Goal: Navigation & Orientation: Find specific page/section

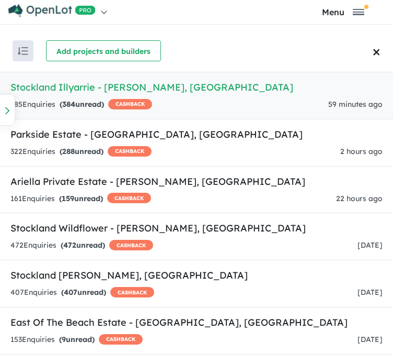
click at [377, 51] on span "×" at bounding box center [377, 51] width 8 height 27
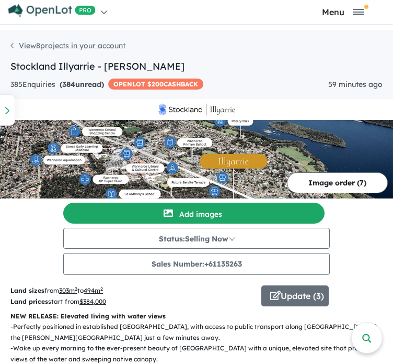
click at [23, 46] on link "View 8 projects in your account" at bounding box center [67, 45] width 115 height 9
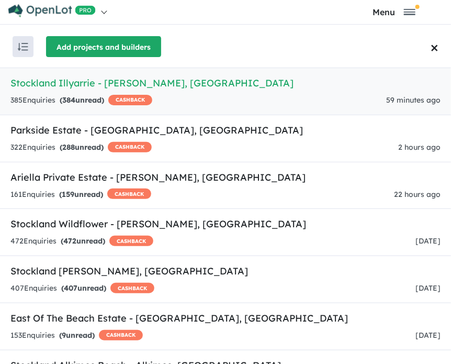
click at [128, 47] on button "Add projects and builders" at bounding box center [103, 46] width 115 height 21
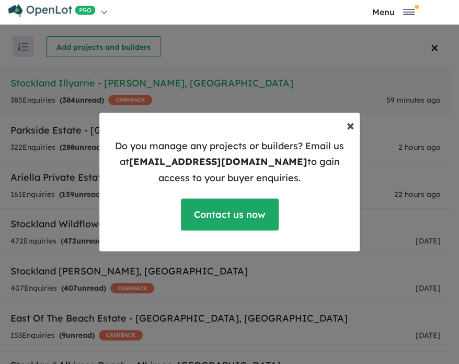
click at [349, 127] on span "×" at bounding box center [351, 125] width 8 height 18
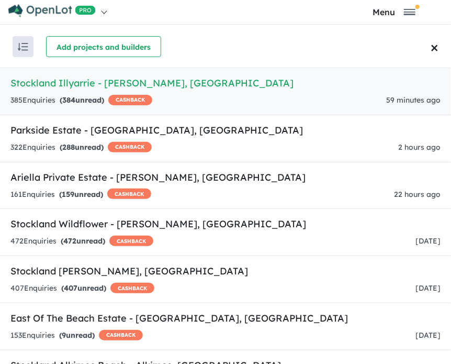
click at [393, 47] on span "×" at bounding box center [435, 46] width 8 height 27
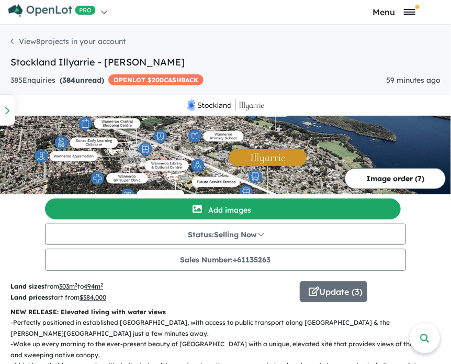
click at [393, 9] on span "Toggle navigation" at bounding box center [410, 9] width 12 height 1
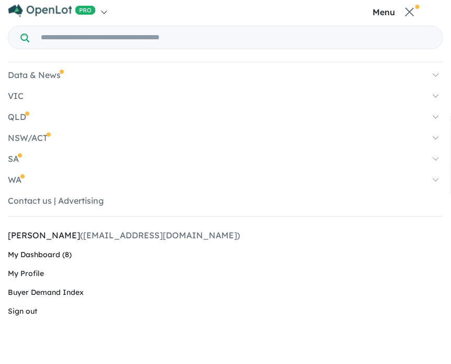
click at [32, 255] on link "My Dashboard (8)" at bounding box center [225, 254] width 435 height 19
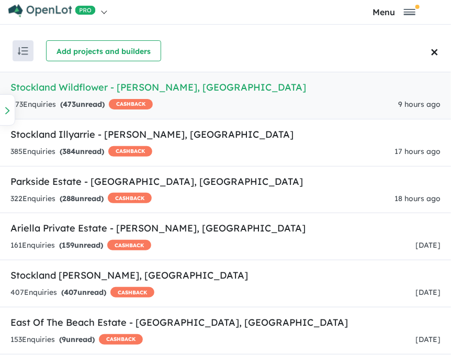
click at [21, 49] on img "button" at bounding box center [23, 51] width 10 height 8
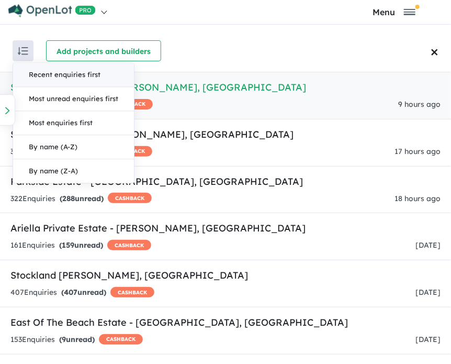
click at [21, 49] on img "button" at bounding box center [23, 51] width 10 height 8
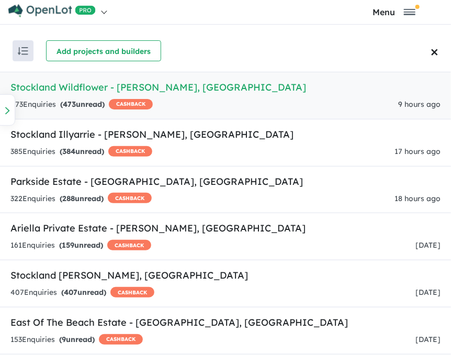
click at [35, 11] on img at bounding box center [51, 10] width 87 height 13
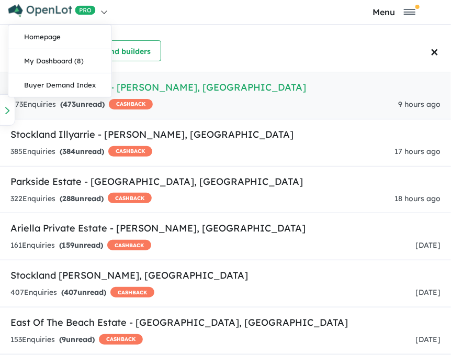
click at [258, 13] on nav "Homepage My Dashboard (8) Buyer Demand Index Suburb/Council Report Sales Traini…" at bounding box center [225, 12] width 435 height 24
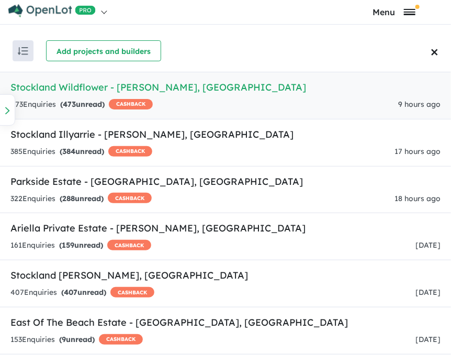
click at [404, 10] on span "Toggle navigation" at bounding box center [410, 9] width 12 height 1
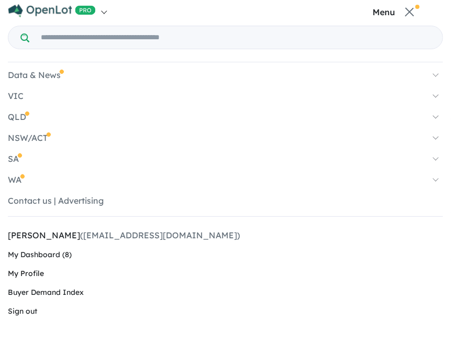
click at [31, 274] on span "My Profile" at bounding box center [26, 272] width 36 height 9
